Goal: Information Seeking & Learning: Find specific fact

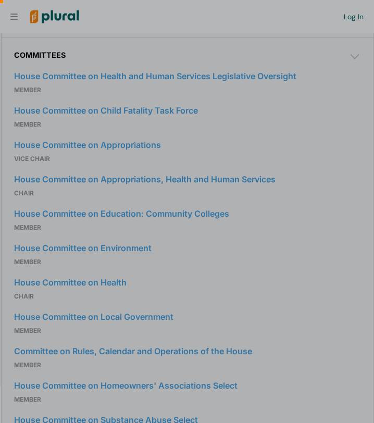
scroll to position [0, 10]
click at [354, 83] on div at bounding box center [187, 77] width 374 height 154
click at [352, 81] on div at bounding box center [187, 77] width 374 height 154
click at [353, 82] on div at bounding box center [187, 77] width 374 height 154
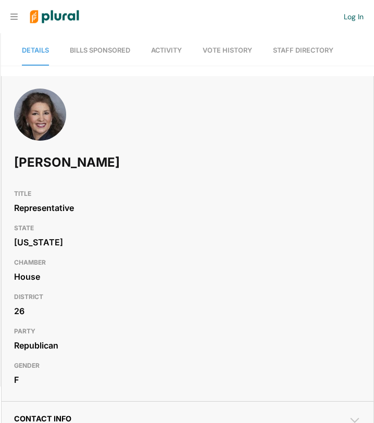
click at [120, 48] on span "Bills Sponsored" at bounding box center [100, 50] width 60 height 8
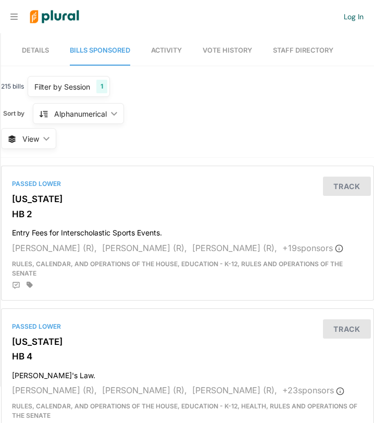
click at [170, 52] on span "Activity" at bounding box center [166, 50] width 31 height 8
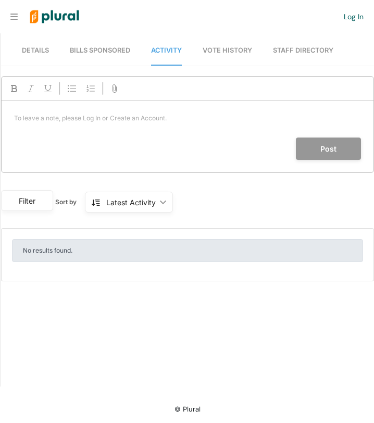
click at [224, 50] on span "Vote History" at bounding box center [226, 50] width 49 height 8
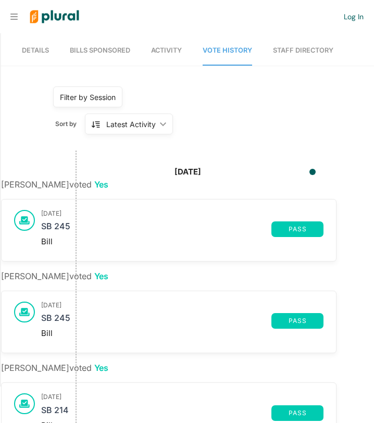
click at [50, 52] on nav "Details Bills Sponsored Activity Vote History Staff Directory" at bounding box center [187, 49] width 373 height 32
click at [43, 50] on span "Details" at bounding box center [35, 50] width 27 height 8
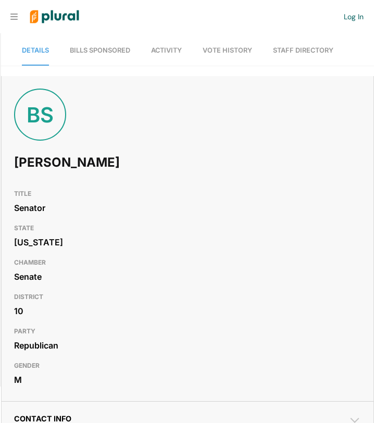
click at [170, 49] on span "Activity" at bounding box center [166, 50] width 31 height 8
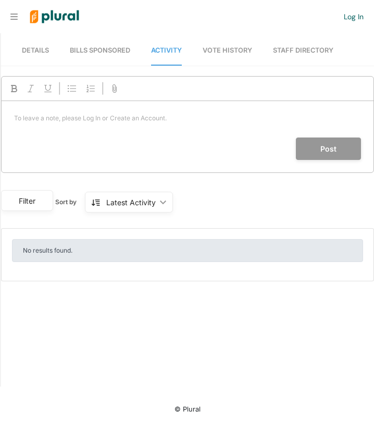
click at [240, 48] on span "Vote History" at bounding box center [226, 50] width 49 height 8
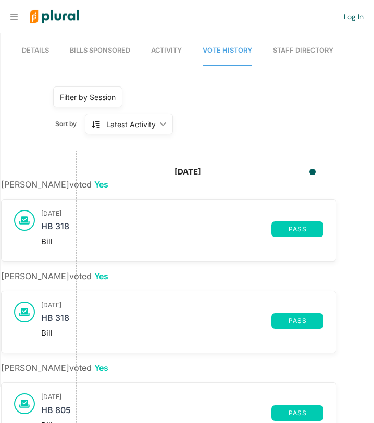
click at [298, 51] on link "Staff Directory" at bounding box center [303, 51] width 60 height 30
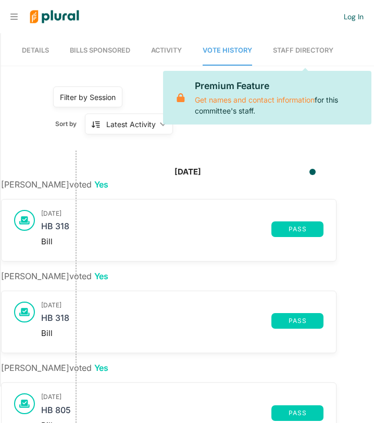
click at [36, 54] on link "Details" at bounding box center [35, 51] width 27 height 30
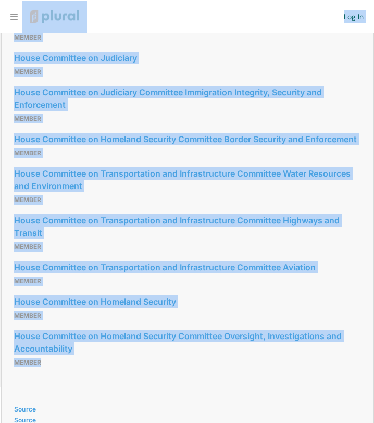
scroll to position [746, 0]
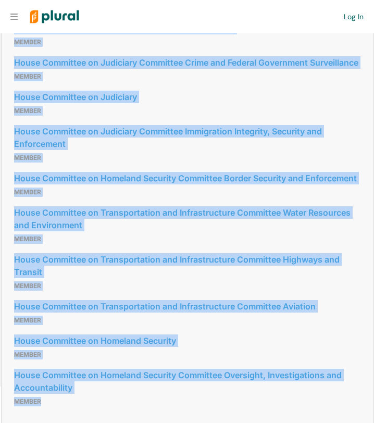
drag, startPoint x: 99, startPoint y: 326, endPoint x: 11, endPoint y: 80, distance: 261.9
click at [11, 80] on div "Committees House Committee on Transportation and Infrastructure Member House Co…" at bounding box center [188, 209] width 372 height 439
copy div "House Committee on Transportation and Infrastructure Member House Committee on …"
click at [339, 52] on div "House Committee on Transportation and Infrastructure Member" at bounding box center [187, 34] width 347 height 34
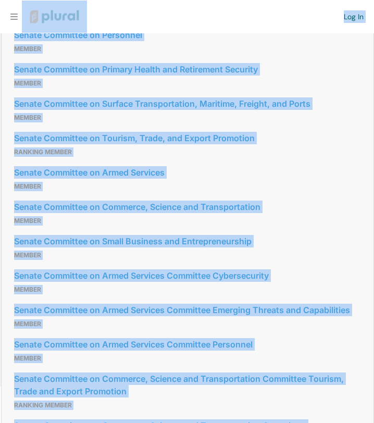
scroll to position [1016, 0]
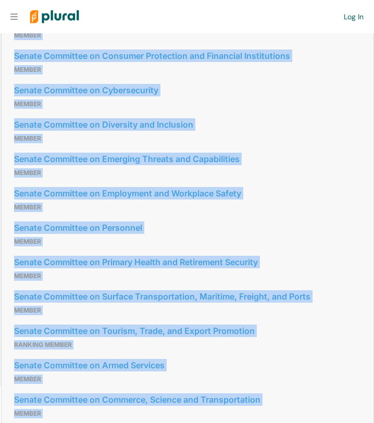
drag, startPoint x: 96, startPoint y: 312, endPoint x: 11, endPoint y: 74, distance: 252.3
copy div "Senate Committee on Communications, Media, and Broadband Member Senate Committe…"
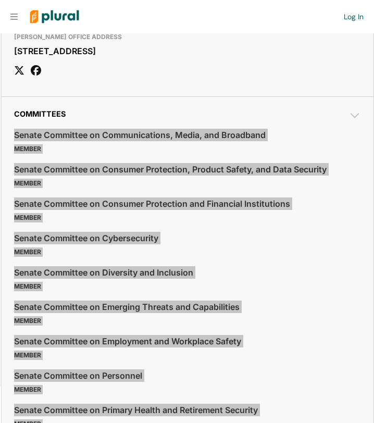
scroll to position [852, 0]
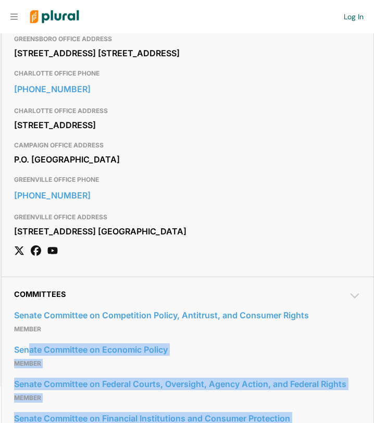
scroll to position [750, 0]
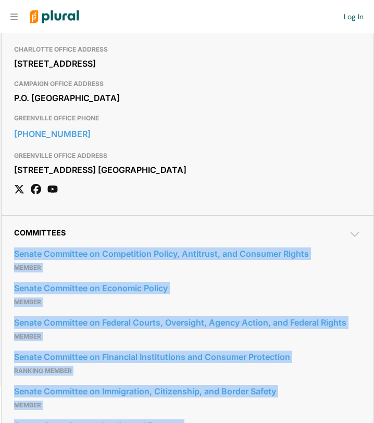
drag, startPoint x: 349, startPoint y: 257, endPoint x: 12, endPoint y: 333, distance: 345.6
copy div "Senate Committee on Competition Policy, Antitrust, and Consumer Rights Member S…"
